Goal: Information Seeking & Learning: Learn about a topic

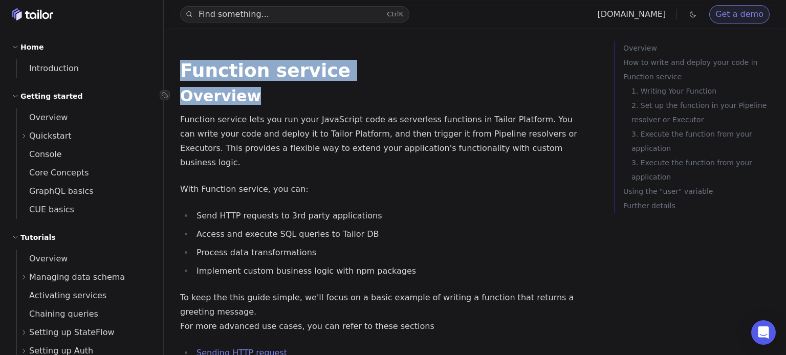
drag, startPoint x: 184, startPoint y: 73, endPoint x: 245, endPoint y: 97, distance: 65.7
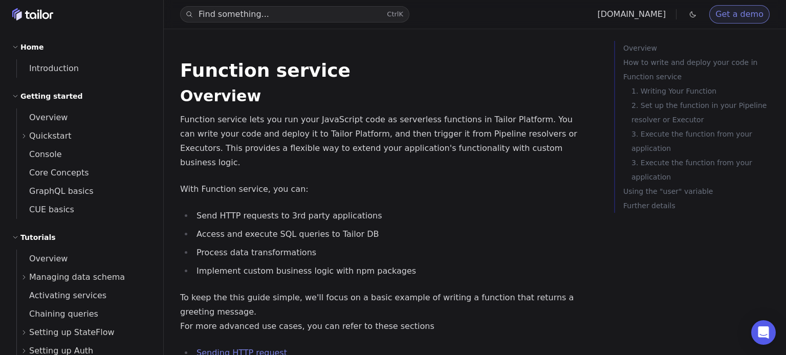
drag, startPoint x: 313, startPoint y: 122, endPoint x: 306, endPoint y: 122, distance: 6.7
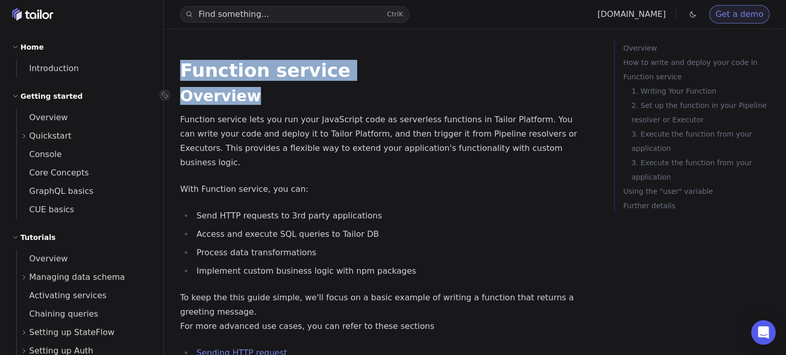
drag, startPoint x: 181, startPoint y: 73, endPoint x: 249, endPoint y: 99, distance: 72.7
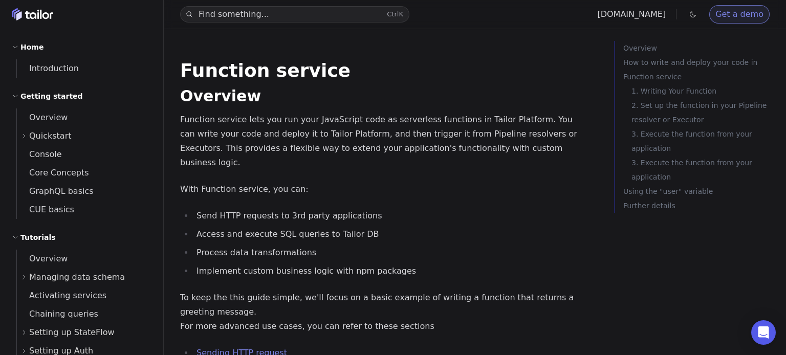
click at [227, 126] on p "Function service lets you run your JavaScript code as serverless functions in T…" at bounding box center [384, 141] width 409 height 57
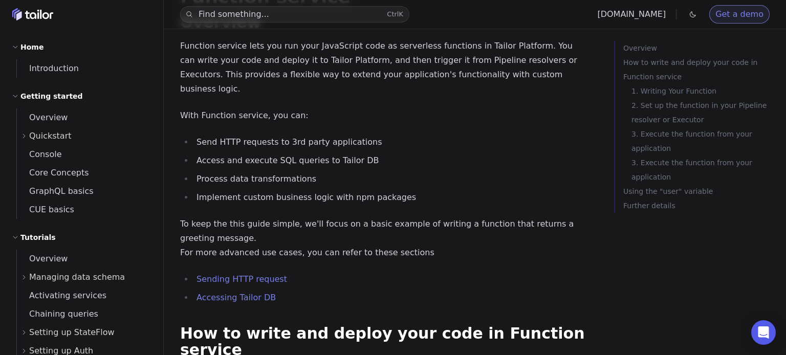
drag, startPoint x: 340, startPoint y: 47, endPoint x: 413, endPoint y: 47, distance: 73.2
click at [413, 47] on p "Function service lets you run your JavaScript code as serverless functions in T…" at bounding box center [384, 67] width 409 height 57
click at [268, 77] on p "Function service lets you run your JavaScript code as serverless functions in T…" at bounding box center [384, 67] width 409 height 57
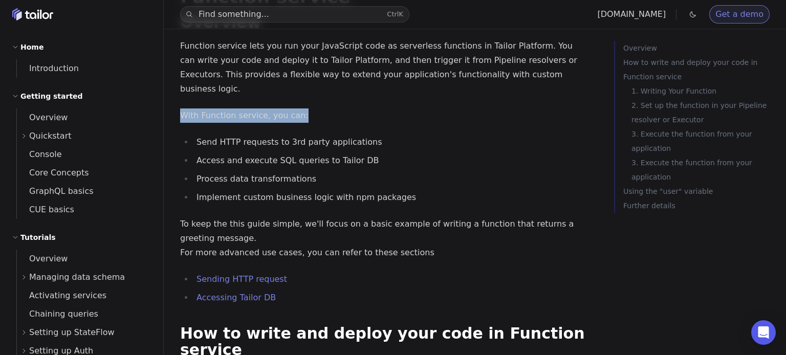
drag, startPoint x: 181, startPoint y: 105, endPoint x: 306, endPoint y: 106, distance: 125.4
click at [306, 108] on p "With Function service, you can:" at bounding box center [384, 115] width 409 height 14
click at [299, 108] on div at bounding box center [299, 108] width 0 height 0
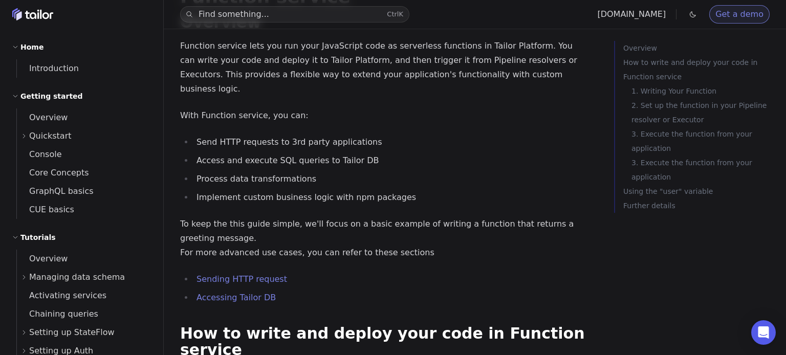
click at [439, 136] on ul "Send HTTP requests to 3rd party applications Access and execute SQL queries to …" at bounding box center [384, 170] width 409 height 70
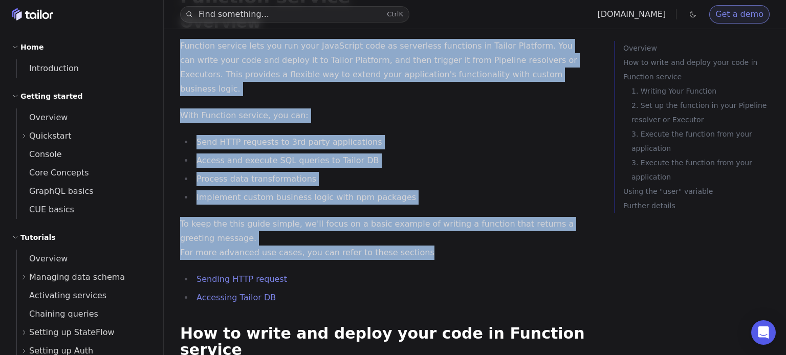
drag, startPoint x: 178, startPoint y: 49, endPoint x: 462, endPoint y: 238, distance: 341.5
click at [410, 244] on div at bounding box center [410, 244] width 0 height 0
click at [188, 318] on button at bounding box center [184, 319] width 8 height 3
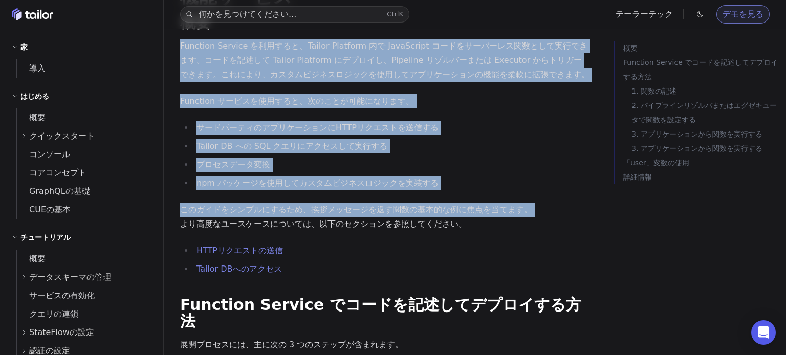
click at [477, 133] on li "サードパーティのアプリケーションにHTTPリクエストを送信する" at bounding box center [391, 128] width 396 height 14
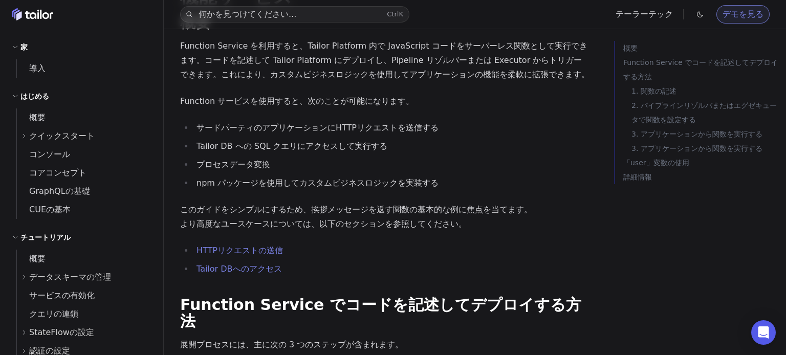
click at [496, 144] on li "Tailor DB への SQL クエリにアクセスして実行する" at bounding box center [391, 146] width 396 height 14
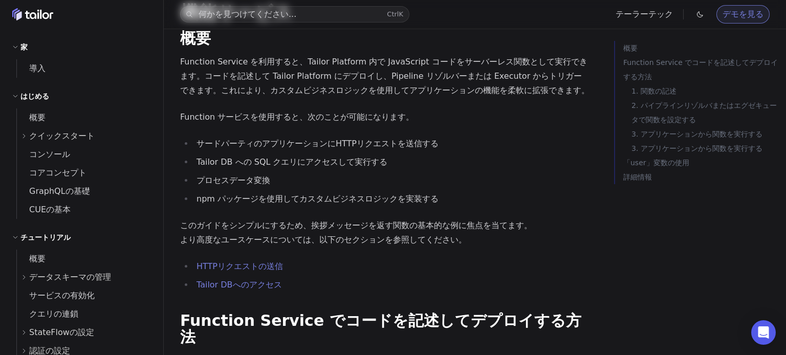
scroll to position [0, 0]
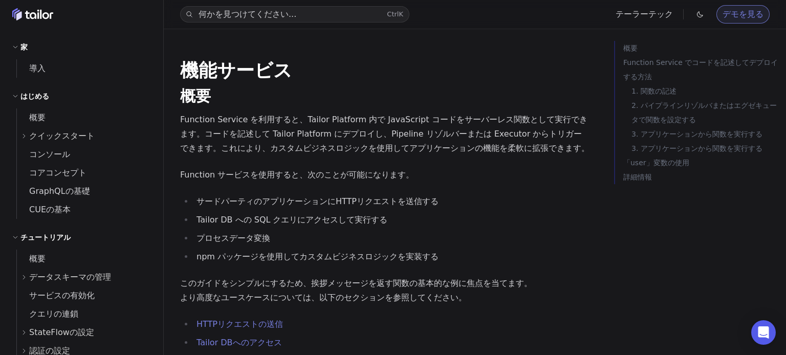
click at [62, 136] on font "クイックスタート" at bounding box center [62, 136] width 66 height 10
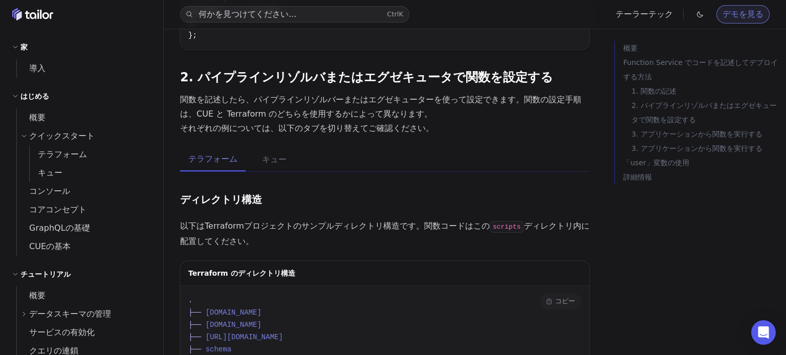
scroll to position [737, 0]
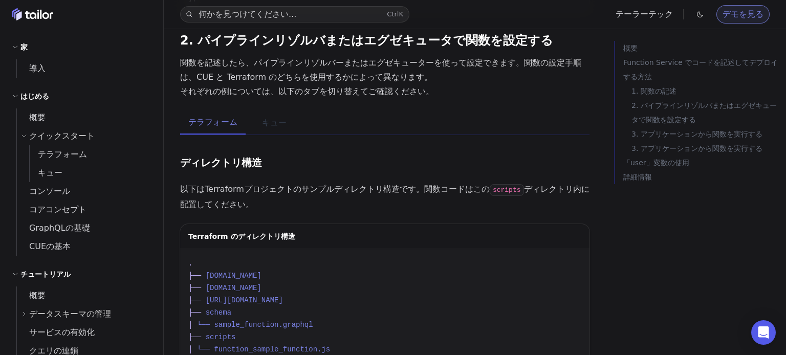
click at [271, 118] on font "キュー" at bounding box center [274, 123] width 25 height 10
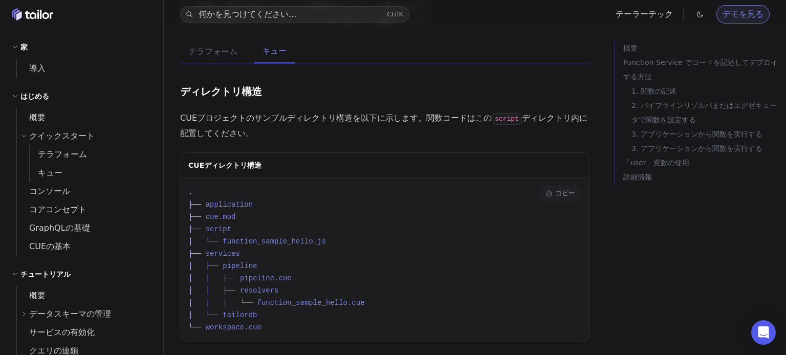
scroll to position [811, 0]
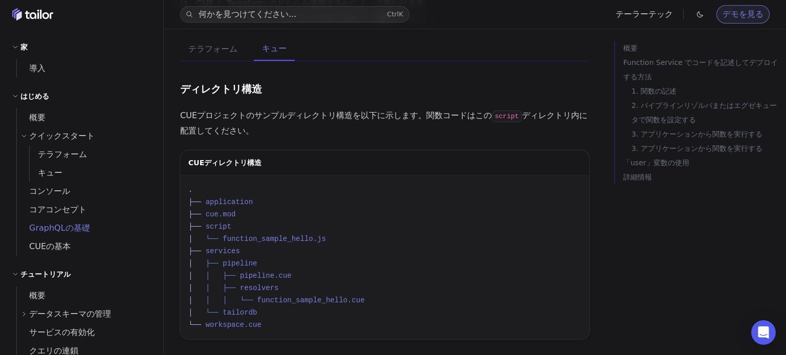
click at [67, 233] on font "GraphQLの基礎" at bounding box center [59, 228] width 61 height 10
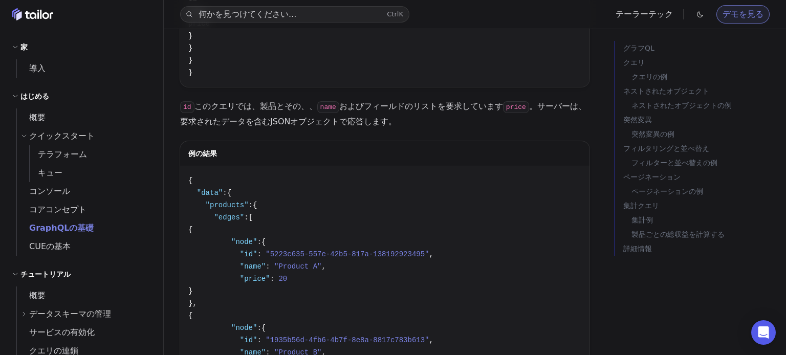
scroll to position [516, 0]
click at [51, 250] on font "CUEの基本" at bounding box center [49, 247] width 41 height 10
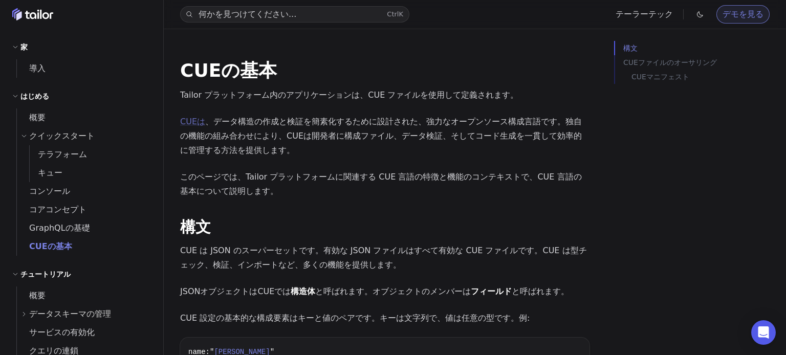
click at [189, 125] on font "CUEは" at bounding box center [192, 122] width 25 height 10
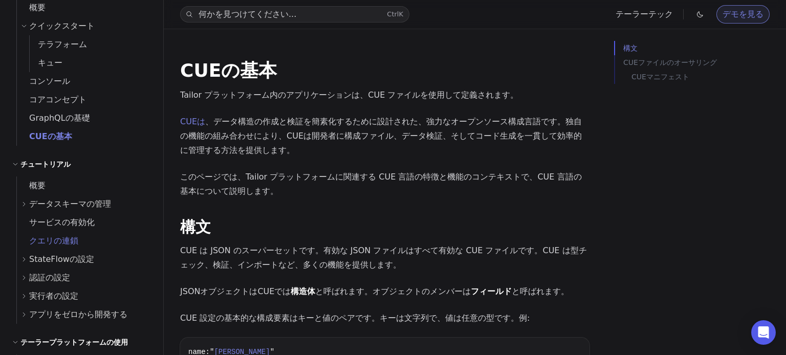
scroll to position [111, 0]
click at [57, 206] on font "データスキーマの管理" at bounding box center [70, 204] width 82 height 10
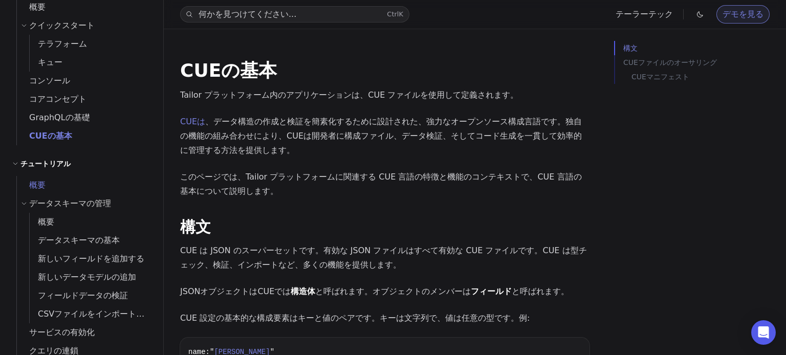
click at [39, 191] on span "概要" at bounding box center [31, 185] width 29 height 14
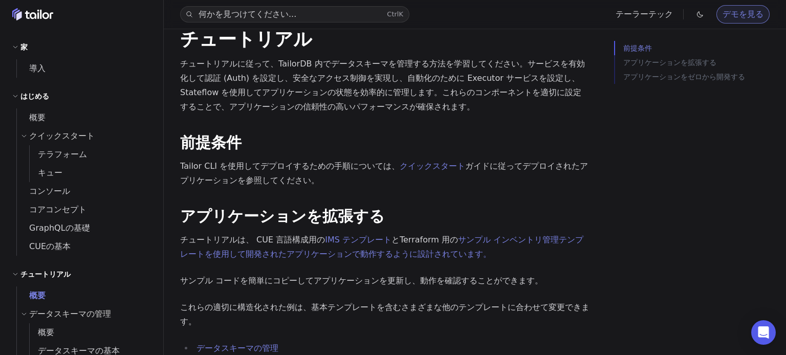
scroll to position [28, 0]
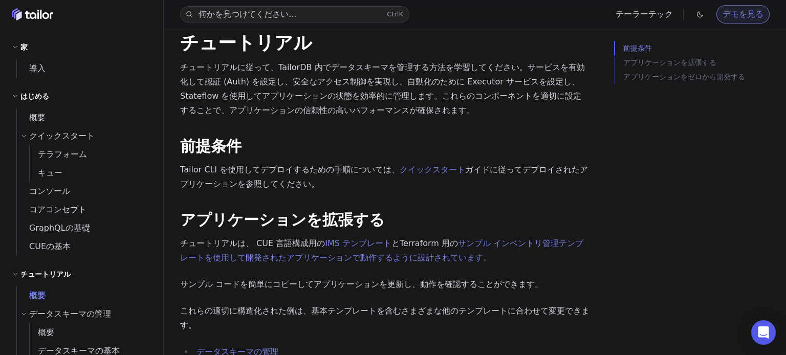
click at [21, 48] on font "家" at bounding box center [23, 47] width 7 height 8
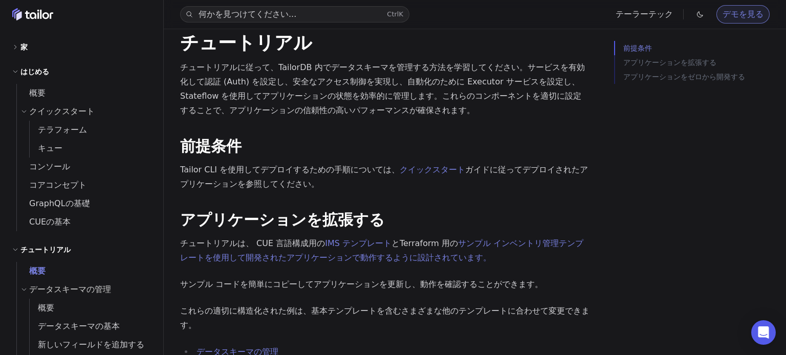
click at [25, 51] on font "家" at bounding box center [23, 47] width 7 height 8
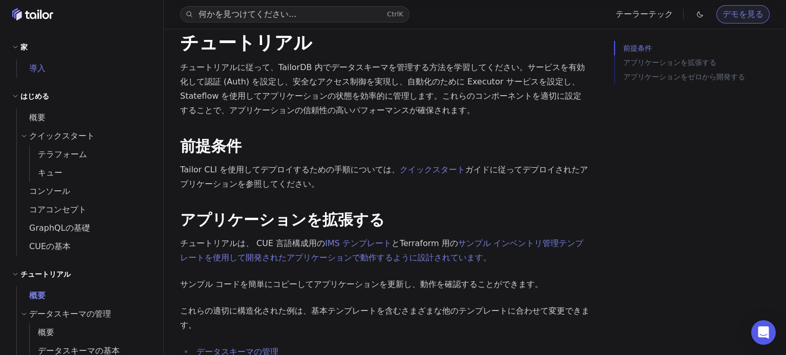
click at [29, 68] on font "導入" at bounding box center [37, 68] width 16 height 10
